Goal: Check status

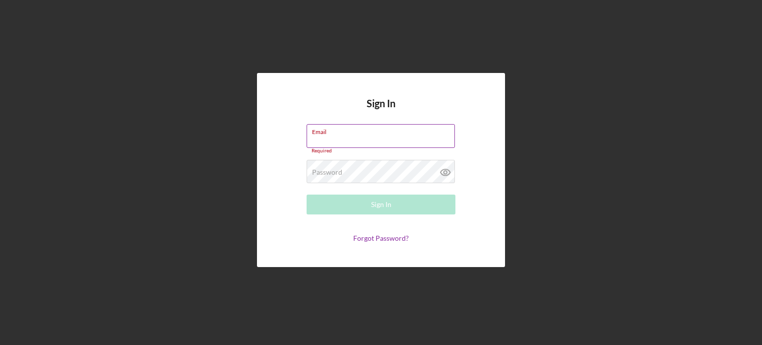
type input "[EMAIL_ADDRESS][DOMAIN_NAME]"
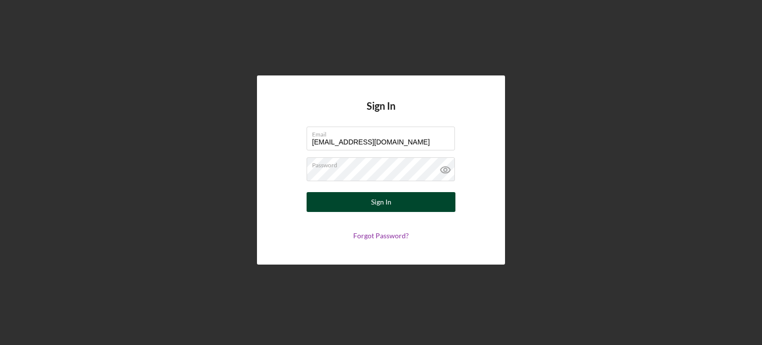
click at [382, 209] on div "Sign In" at bounding box center [381, 202] width 20 height 20
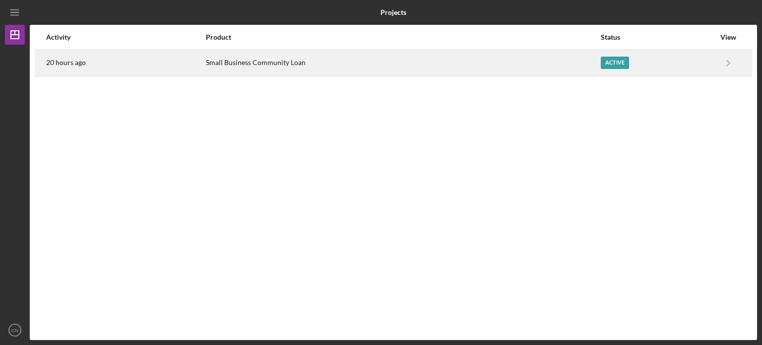
click at [104, 75] on td "20 hours ago" at bounding box center [126, 63] width 160 height 26
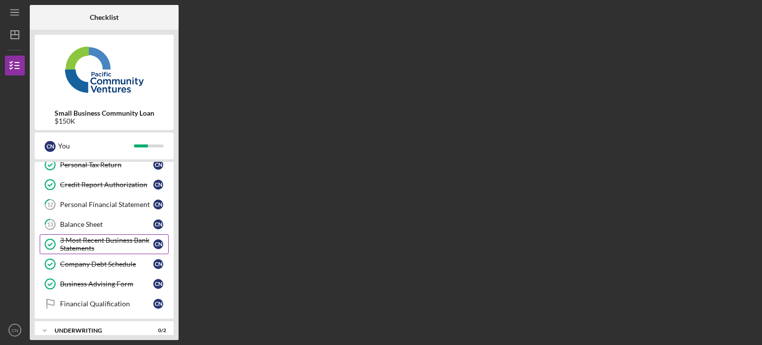
scroll to position [179, 0]
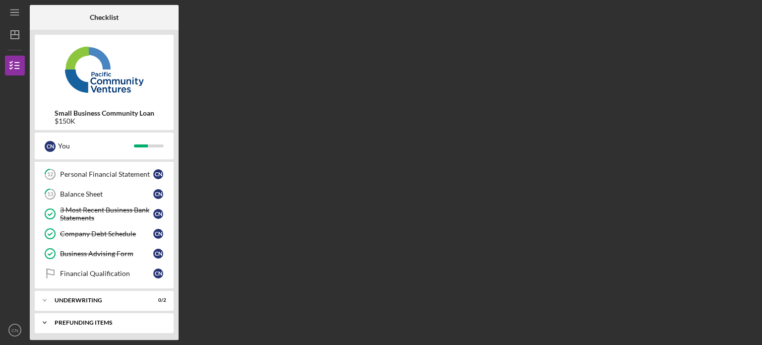
click at [71, 314] on div "Icon/Expander Prefunding Items 0 / 10" at bounding box center [104, 323] width 139 height 20
click at [92, 292] on div "Icon/Expander Underwriting 0 / 2" at bounding box center [104, 300] width 139 height 20
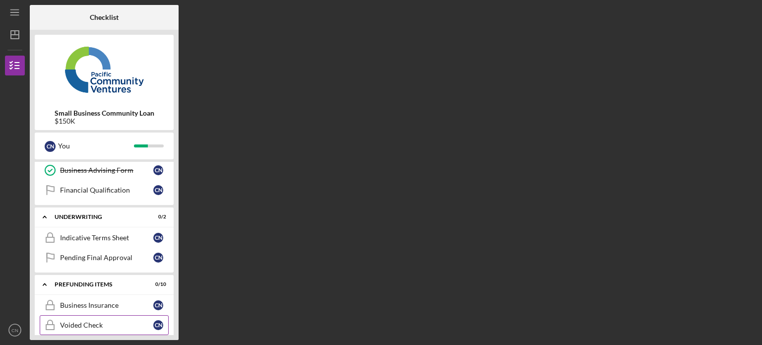
scroll to position [278, 0]
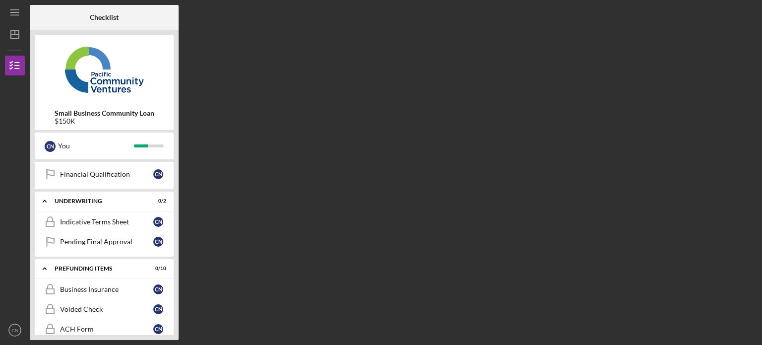
drag, startPoint x: 50, startPoint y: 347, endPoint x: 485, endPoint y: 20, distance: 544.8
click at [536, 10] on div "Checklist Small Business Community Loan $150K C N You Icon/Expander Eligibility…" at bounding box center [394, 172] width 728 height 335
